Goal: Task Accomplishment & Management: Complete application form

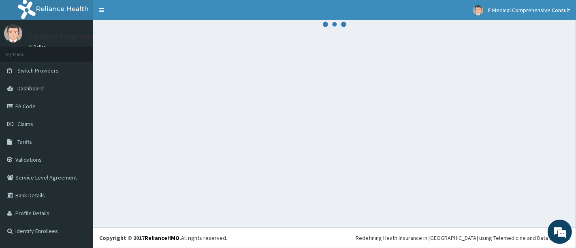
click at [321, 154] on div at bounding box center [334, 123] width 483 height 207
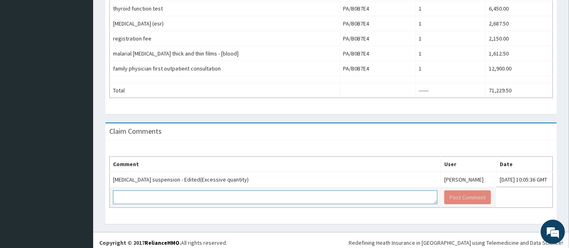
click at [165, 196] on textarea at bounding box center [275, 197] width 325 height 14
type textarea "n"
click at [166, 190] on textarea "Noted but kindly not the reason for the quantity is the cause of the" at bounding box center [275, 197] width 325 height 14
click at [280, 194] on textarea "Noted but kindly note the reason for the quantity is the cause of the" at bounding box center [275, 197] width 325 height 14
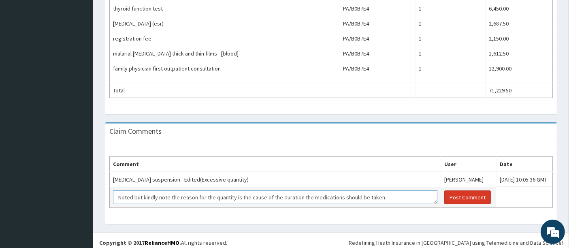
type textarea "Noted but kindly note the reason for the quantity is the cause of the duration …"
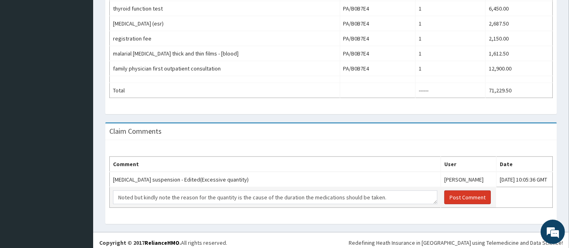
click at [445, 194] on button "Post Comment" at bounding box center [468, 197] width 47 height 14
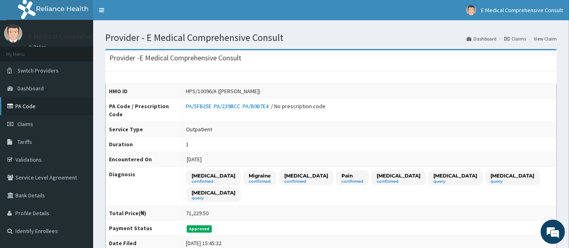
click at [26, 106] on link "PA Code" at bounding box center [46, 106] width 93 height 18
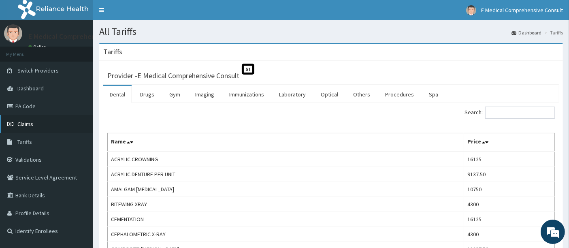
click at [28, 126] on span "Claims" at bounding box center [25, 123] width 16 height 7
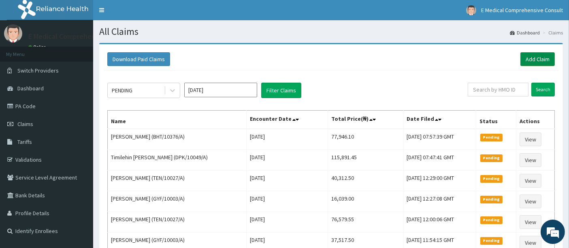
click at [530, 62] on link "Add Claim" at bounding box center [538, 59] width 34 height 14
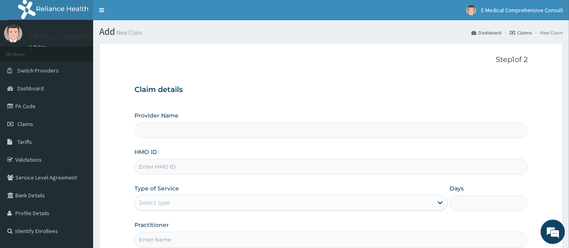
type input "E Medical Comprehensive Consult"
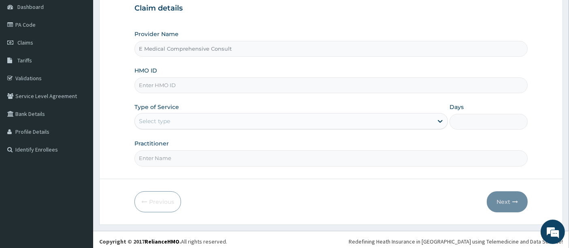
scroll to position [83, 0]
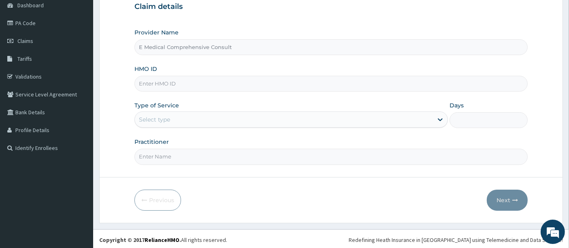
click at [257, 84] on input "HMO ID" at bounding box center [332, 84] width 394 height 16
paste input "DPK/10049/A"
type input "DPK/10049/A"
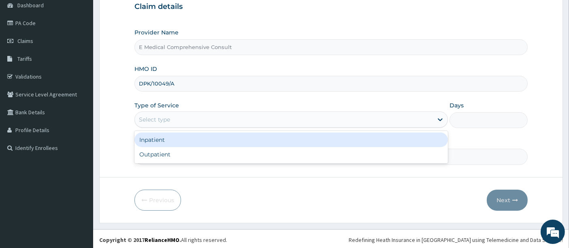
click at [209, 119] on div "Select type" at bounding box center [284, 119] width 298 height 13
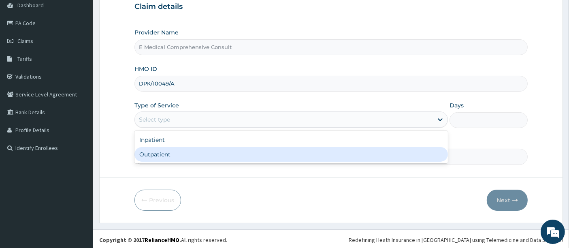
click at [177, 156] on div "Outpatient" at bounding box center [292, 154] width 314 height 15
type input "1"
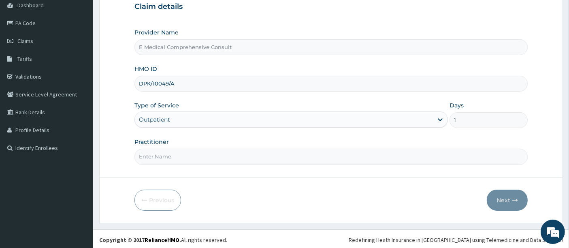
click at [186, 156] on input "Practitioner" at bounding box center [332, 157] width 394 height 16
type input "DR OKAFOR"
click at [504, 197] on button "Next" at bounding box center [507, 200] width 41 height 21
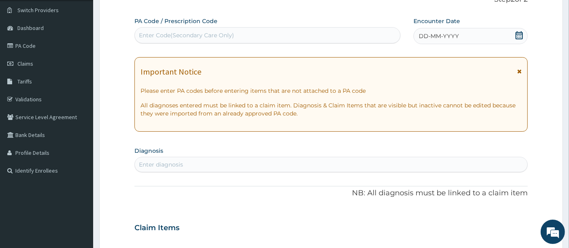
scroll to position [57, 0]
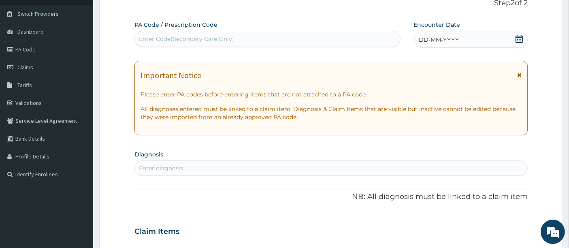
click at [219, 42] on div "Enter Code(Secondary Care Only)" at bounding box center [186, 39] width 95 height 8
paste input "PA/8711BF"
type input "PA/8711BF"
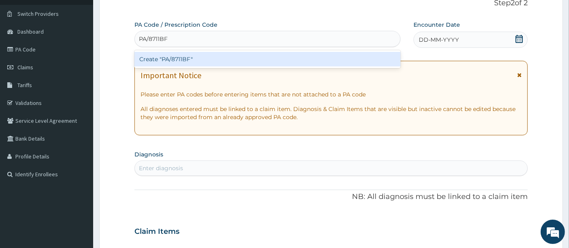
click at [195, 58] on div "Create "PA/8711BF"" at bounding box center [268, 59] width 267 height 15
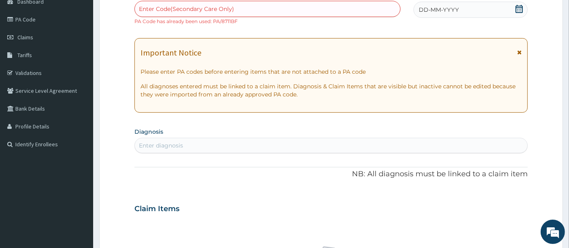
scroll to position [23, 0]
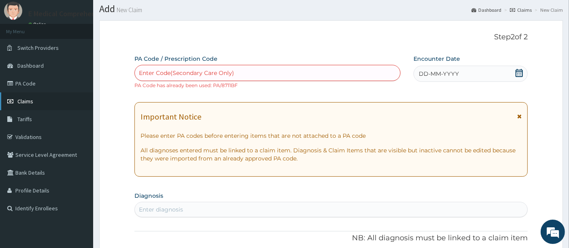
click at [35, 101] on link "Claims" at bounding box center [46, 101] width 93 height 18
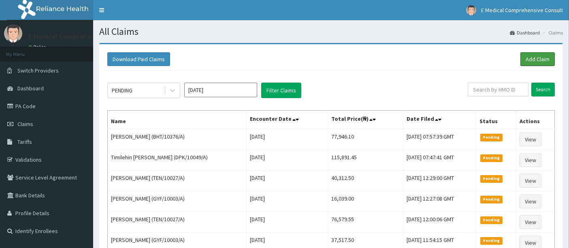
click at [531, 57] on link "Add Claim" at bounding box center [538, 59] width 34 height 14
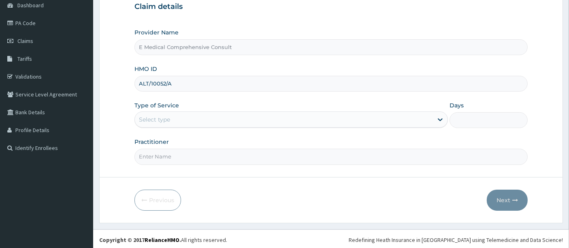
type input "ALT/10052/A"
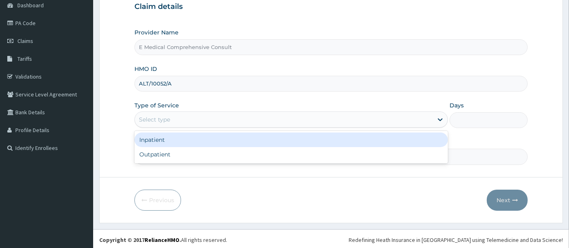
click at [174, 113] on div "Select type" at bounding box center [284, 119] width 298 height 13
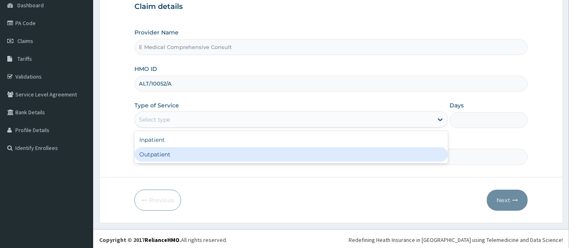
click at [179, 156] on div "Outpatient" at bounding box center [292, 154] width 314 height 15
type input "1"
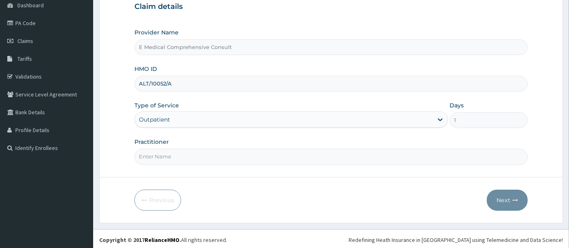
click at [185, 161] on input "Practitioner" at bounding box center [332, 157] width 394 height 16
type input "DR OKAFOR"
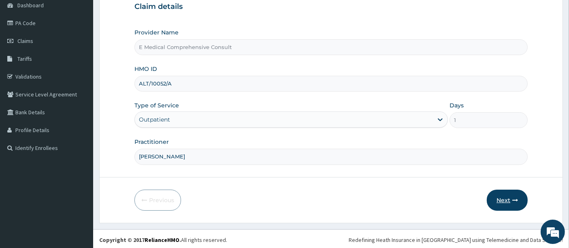
click at [500, 202] on button "Next" at bounding box center [507, 200] width 41 height 21
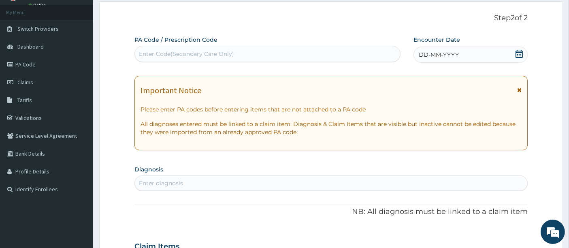
scroll to position [41, 0]
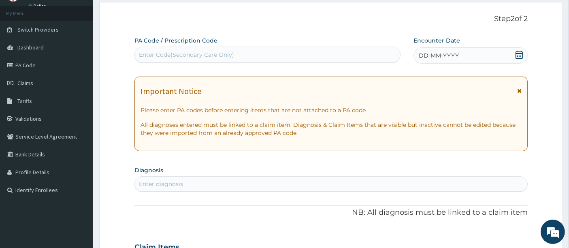
click at [180, 54] on div "Enter Code(Secondary Care Only)" at bounding box center [186, 55] width 95 height 8
paste input "PA/565023"
type input "PA/565023"
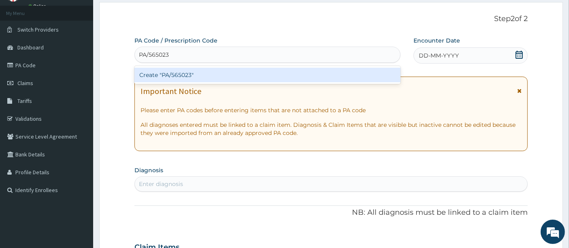
click at [174, 77] on div "Create "PA/565023"" at bounding box center [268, 75] width 267 height 15
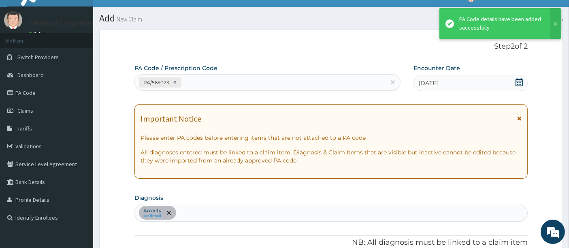
scroll to position [14, 0]
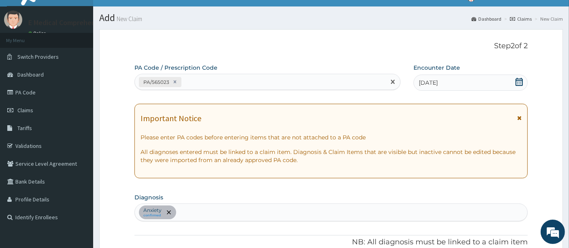
click at [192, 80] on div "PA/565023" at bounding box center [260, 81] width 251 height 13
paste input "PA/81FD8A"
type input "PA/81FD8A"
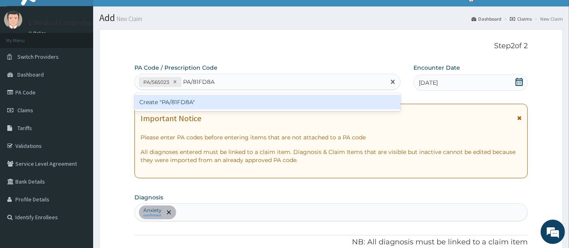
click at [184, 102] on div "Create "PA/81FD8A"" at bounding box center [268, 102] width 267 height 15
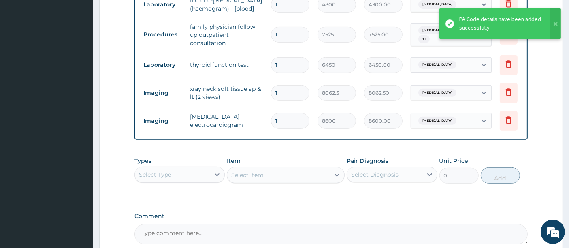
scroll to position [275, 0]
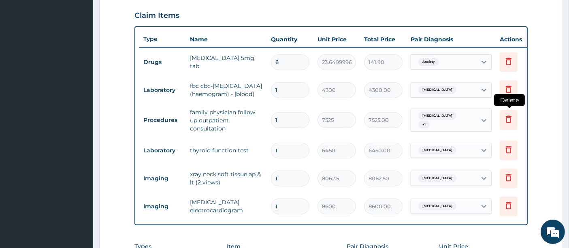
click at [507, 121] on icon at bounding box center [509, 119] width 6 height 7
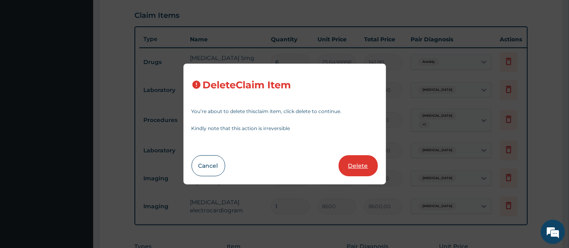
click at [356, 165] on button "Delete" at bounding box center [358, 165] width 39 height 21
type input "6450"
type input "6450.00"
type input "8062.5"
type input "8062.50"
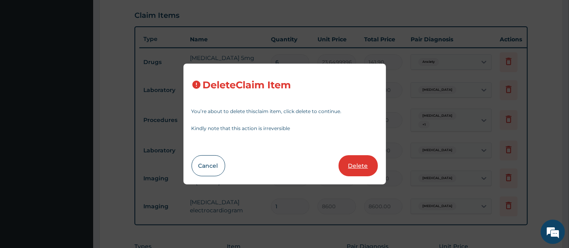
type input "8600"
type input "8600.00"
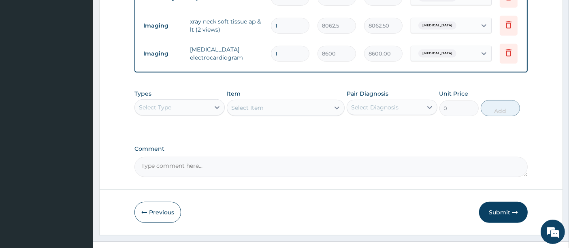
scroll to position [419, 0]
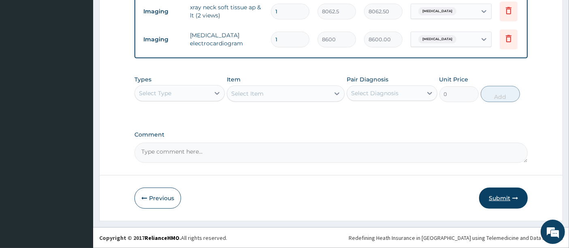
click at [498, 194] on button "Submit" at bounding box center [503, 198] width 49 height 21
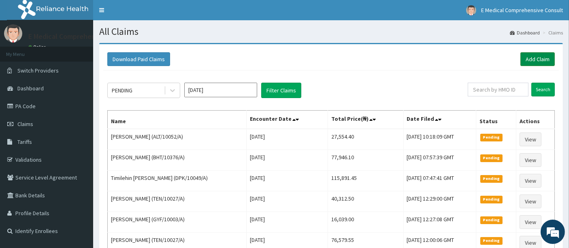
click at [534, 60] on link "Add Claim" at bounding box center [538, 59] width 34 height 14
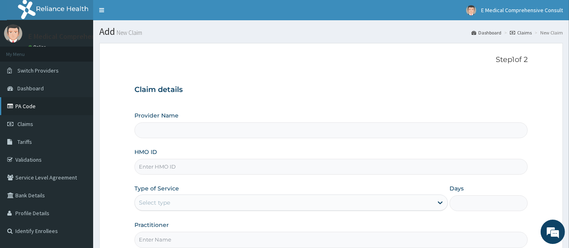
type input "E Medical Comprehensive Consult"
click at [29, 107] on link "PA Code" at bounding box center [46, 106] width 93 height 18
